Goal: Transaction & Acquisition: Purchase product/service

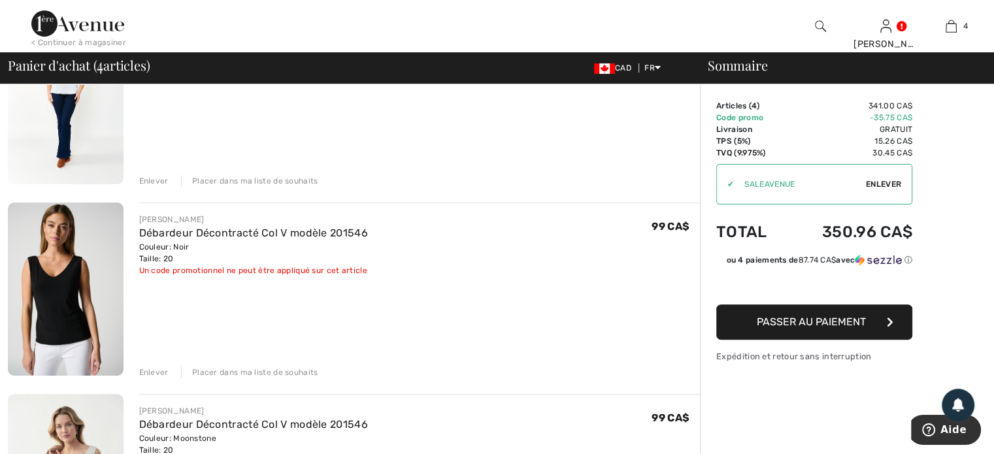
scroll to position [392, 0]
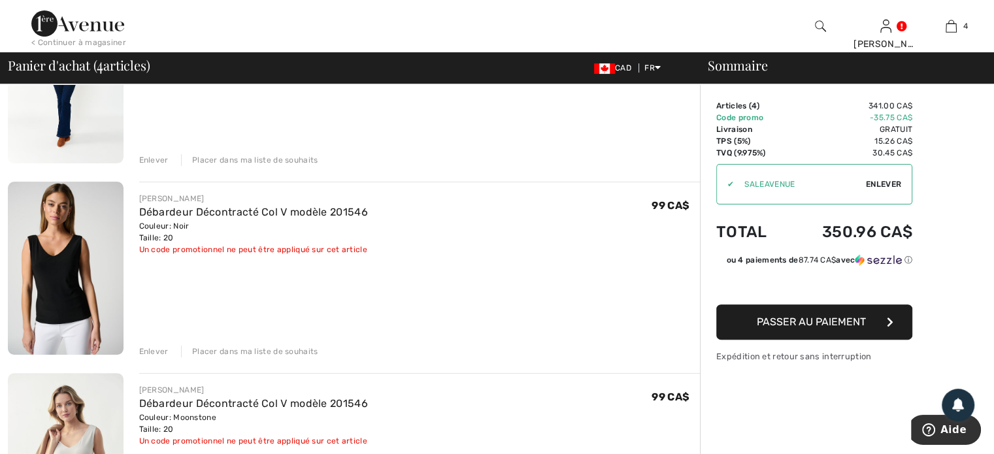
click at [152, 351] on div "Enlever" at bounding box center [153, 352] width 29 height 12
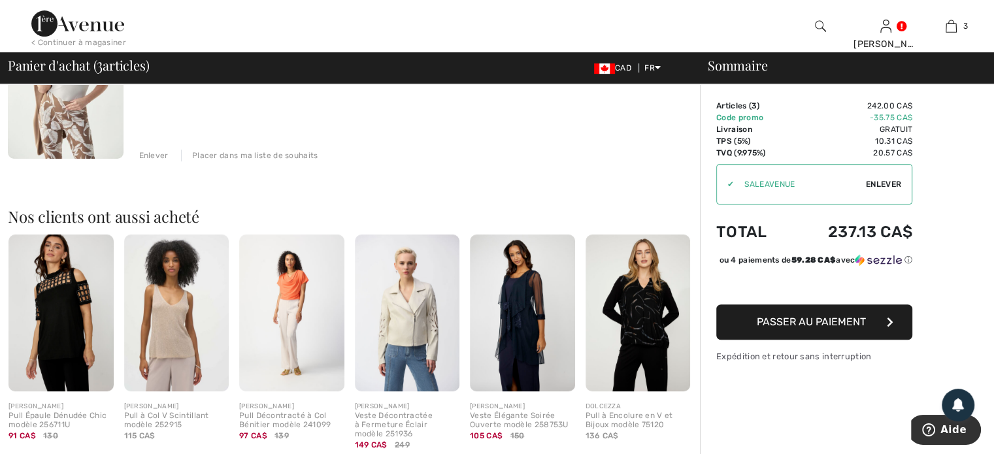
scroll to position [572, 0]
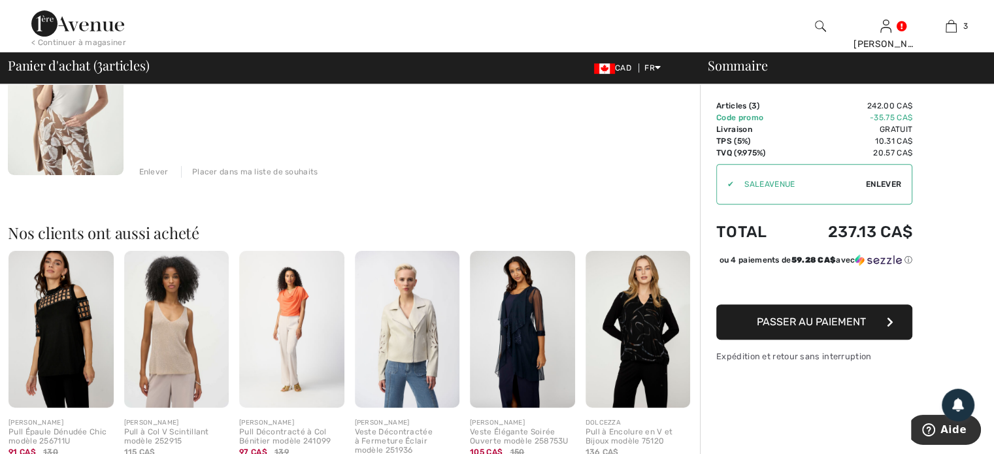
click at [152, 172] on div "Enlever" at bounding box center [153, 172] width 29 height 12
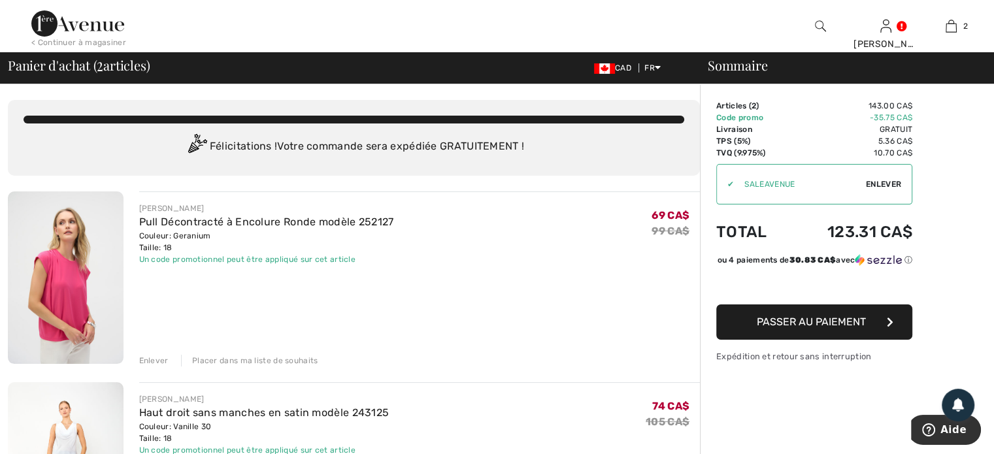
scroll to position [131, 0]
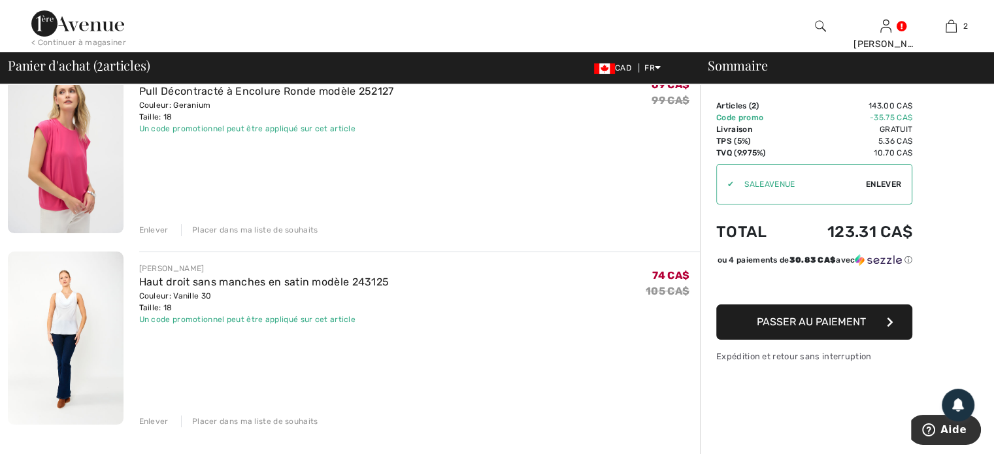
click at [50, 44] on div "< Continuer à magasiner" at bounding box center [78, 43] width 95 height 12
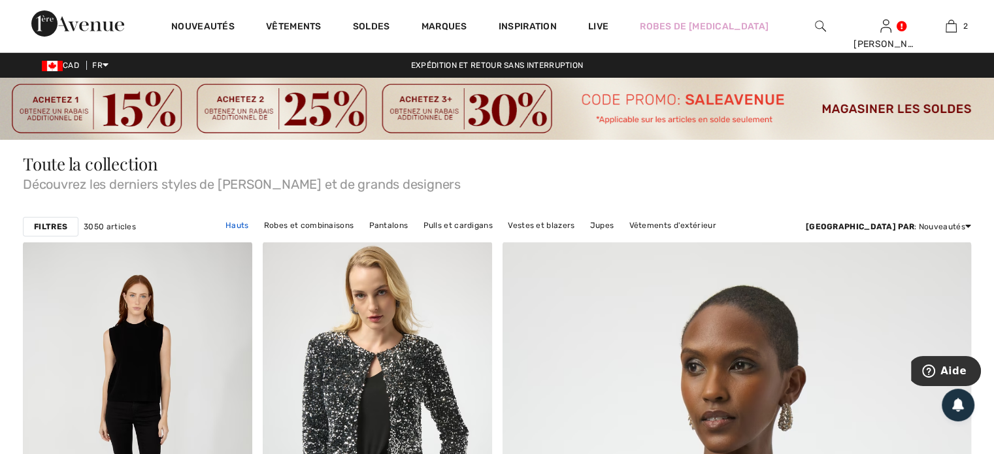
click at [255, 227] on link "Hauts" at bounding box center [237, 225] width 37 height 17
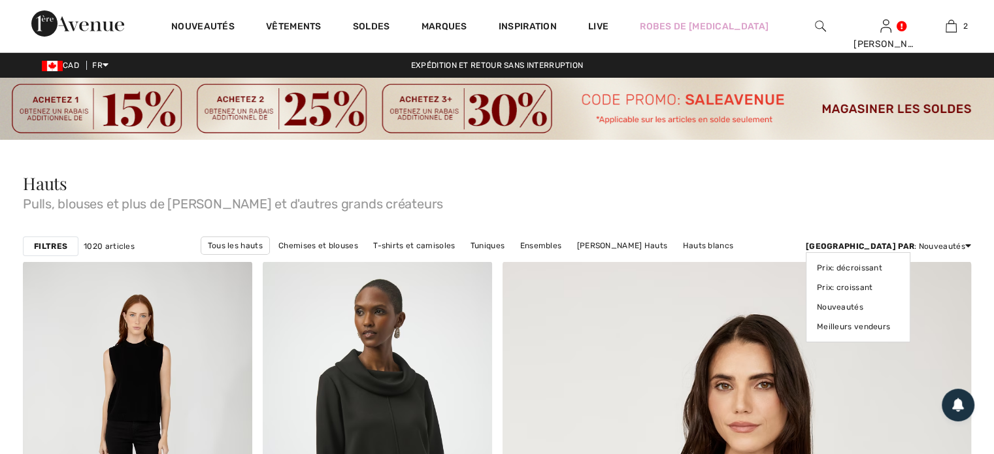
click at [965, 247] on icon at bounding box center [968, 245] width 6 height 9
click at [899, 283] on link "Prix: croissant" at bounding box center [858, 288] width 82 height 20
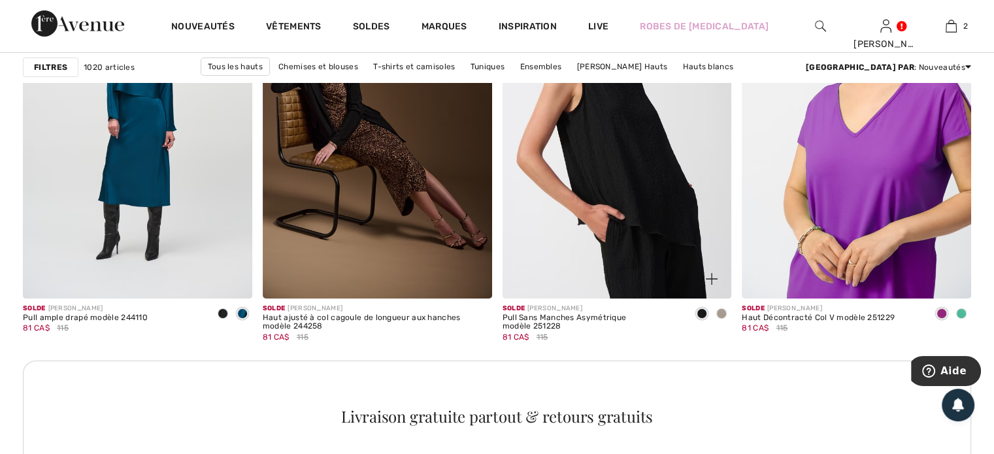
scroll to position [4639, 0]
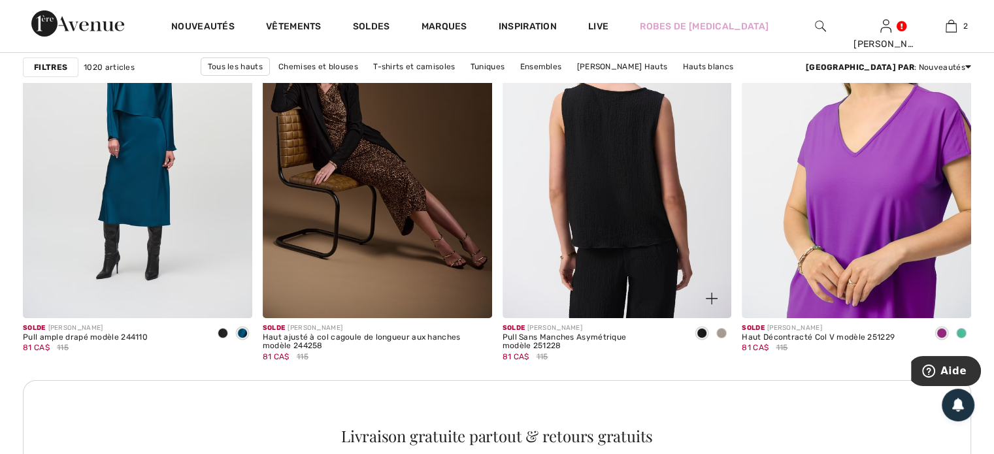
click at [634, 229] on img at bounding box center [616, 147] width 229 height 344
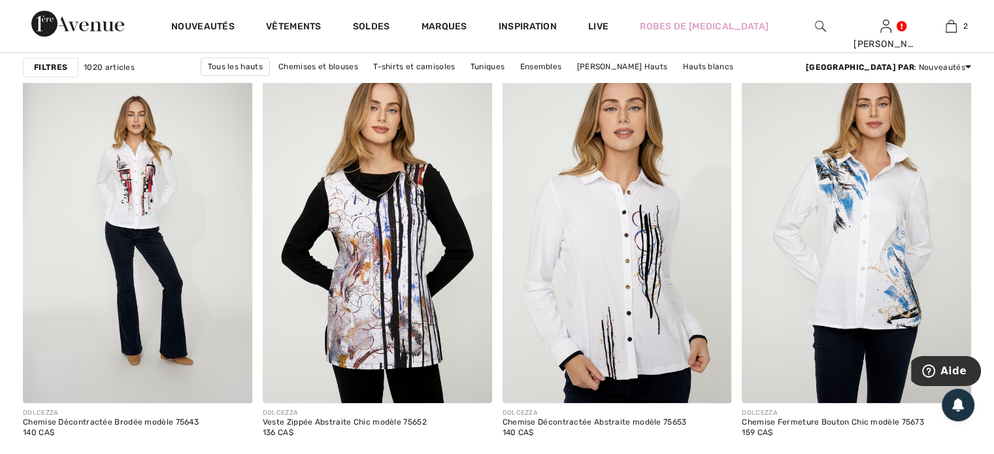
scroll to position [6206, 0]
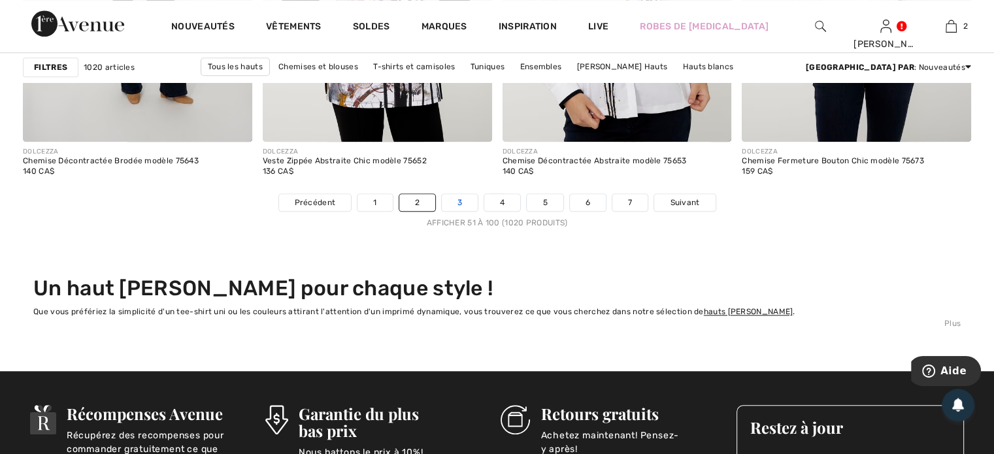
click at [447, 201] on link "3" at bounding box center [460, 202] width 36 height 17
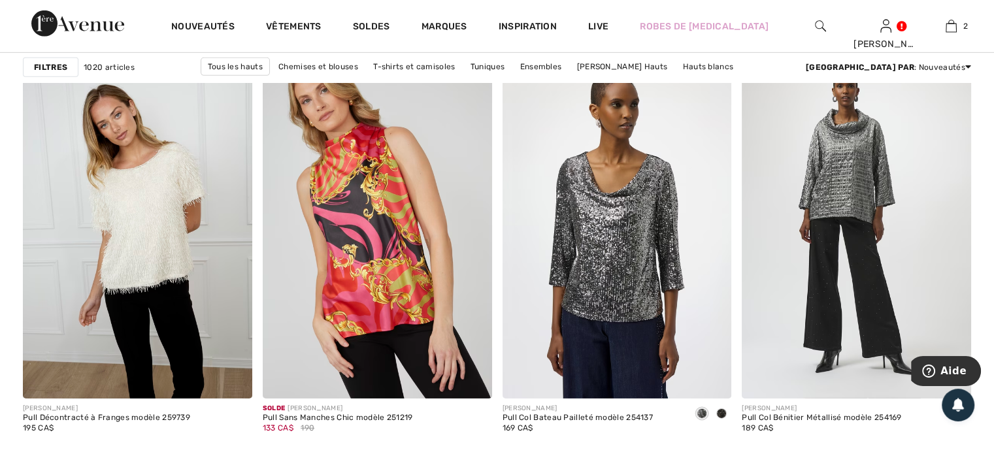
scroll to position [4181, 0]
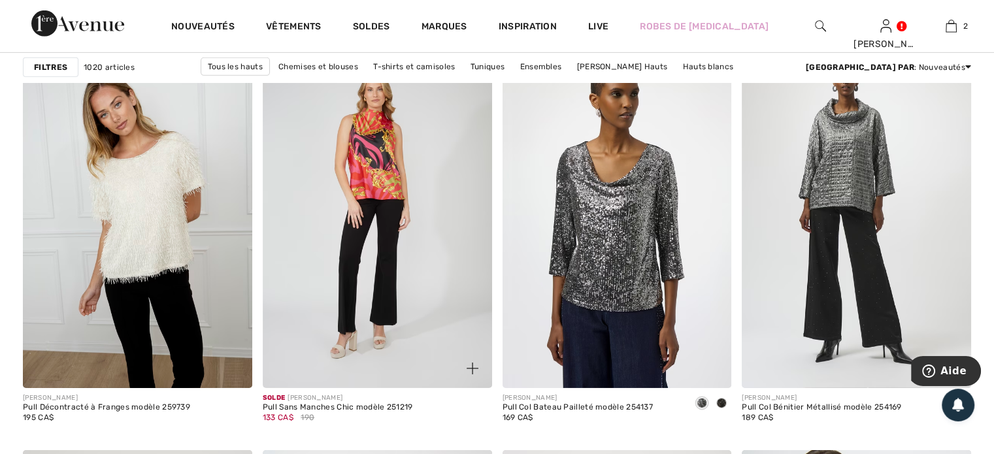
click at [376, 194] on img at bounding box center [377, 216] width 229 height 344
